Goal: Communication & Community: Participate in discussion

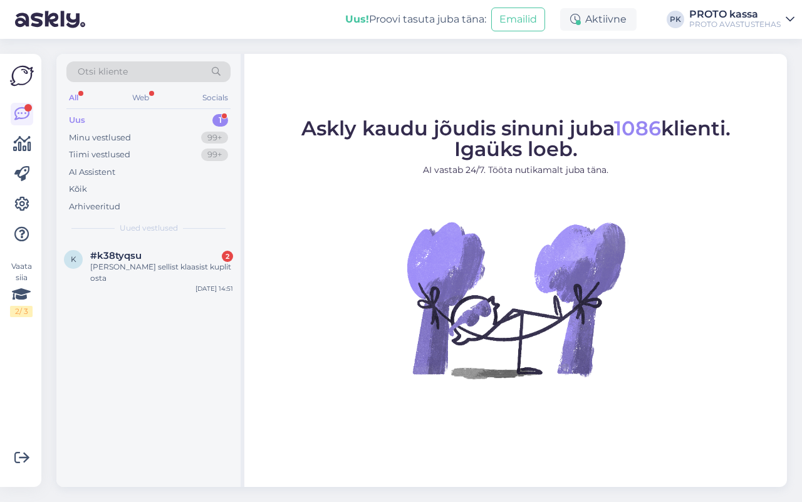
click at [80, 123] on div "Uus" at bounding box center [77, 120] width 16 height 13
click at [142, 95] on div "Web" at bounding box center [141, 98] width 22 height 16
click at [136, 95] on div "Web" at bounding box center [140, 98] width 23 height 16
click at [77, 113] on div "Uus 1" at bounding box center [148, 120] width 164 height 18
click at [107, 137] on div "Minu vestlused" at bounding box center [100, 138] width 62 height 13
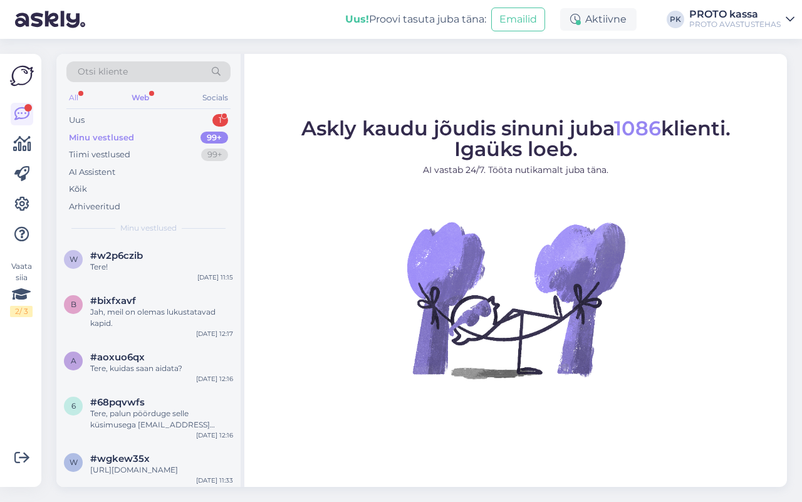
click at [76, 96] on div "All" at bounding box center [73, 98] width 14 height 16
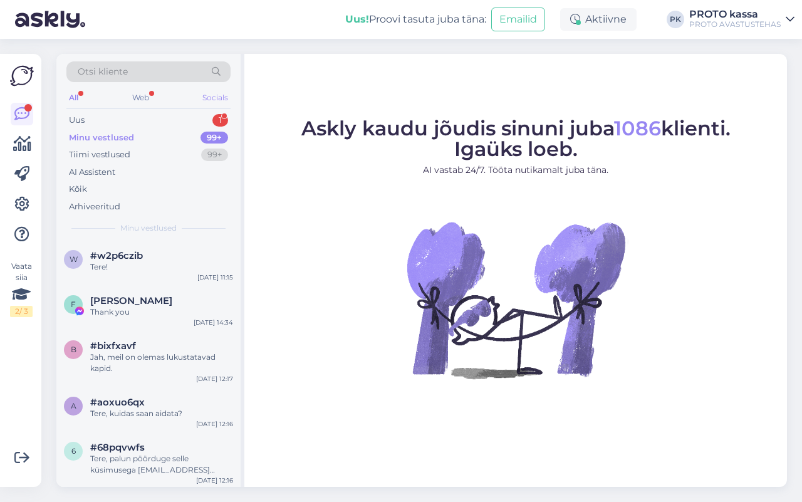
drag, startPoint x: 139, startPoint y: 95, endPoint x: 202, endPoint y: 95, distance: 63.3
click at [140, 95] on div "Web" at bounding box center [141, 98] width 22 height 16
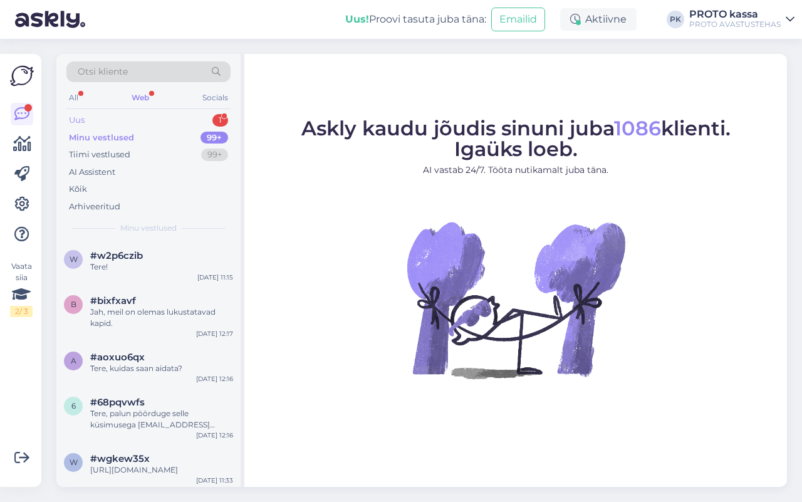
click at [76, 120] on div "Uus" at bounding box center [77, 120] width 16 height 13
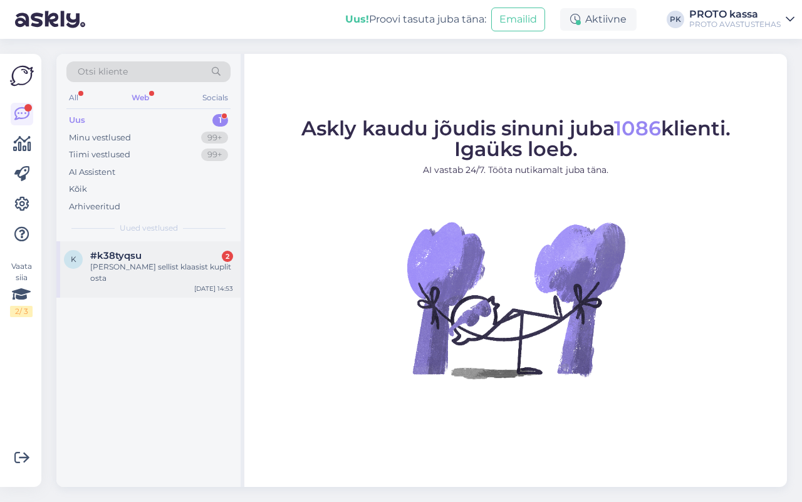
click at [105, 249] on div "k #k38tyqsu 2 Sooviks sellist klaasist kuplit osta [DATE] 14:53" at bounding box center [148, 269] width 184 height 56
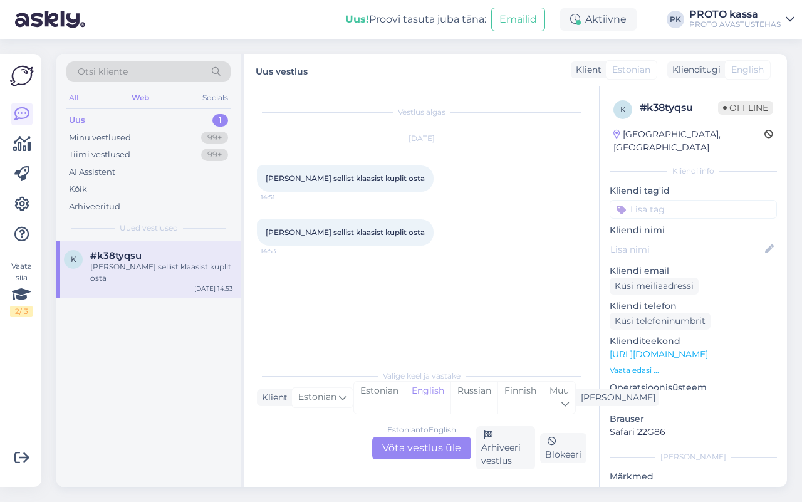
click at [72, 97] on div "All" at bounding box center [73, 98] width 14 height 16
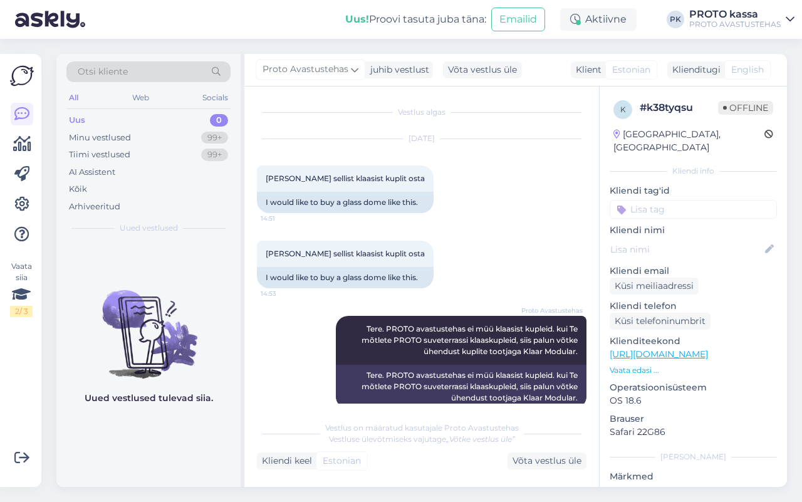
scroll to position [19, 0]
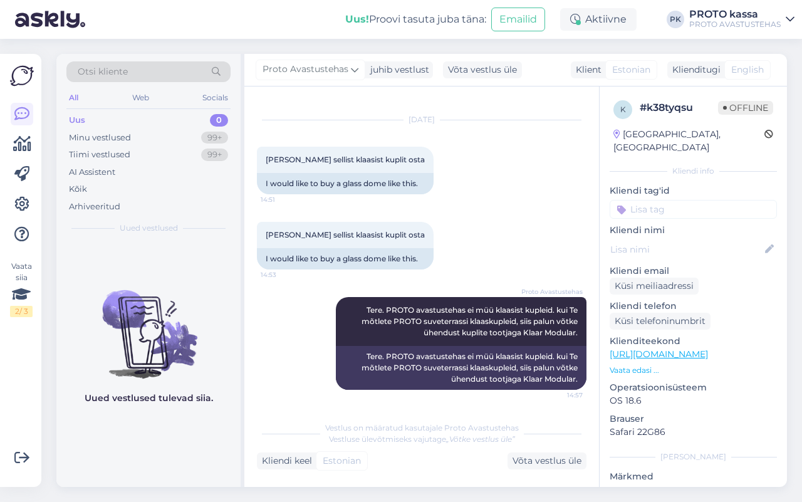
click at [753, 69] on span "English" at bounding box center [747, 69] width 33 height 13
click at [639, 65] on span "Estonian" at bounding box center [631, 69] width 38 height 13
